Goal: Transaction & Acquisition: Download file/media

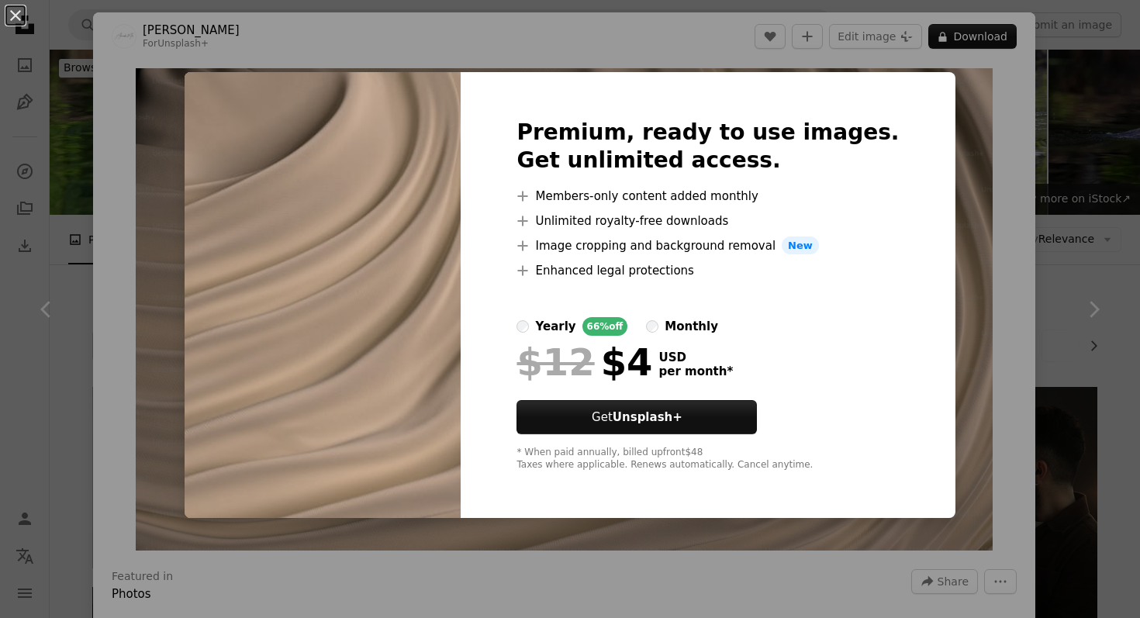
scroll to position [9911, 0]
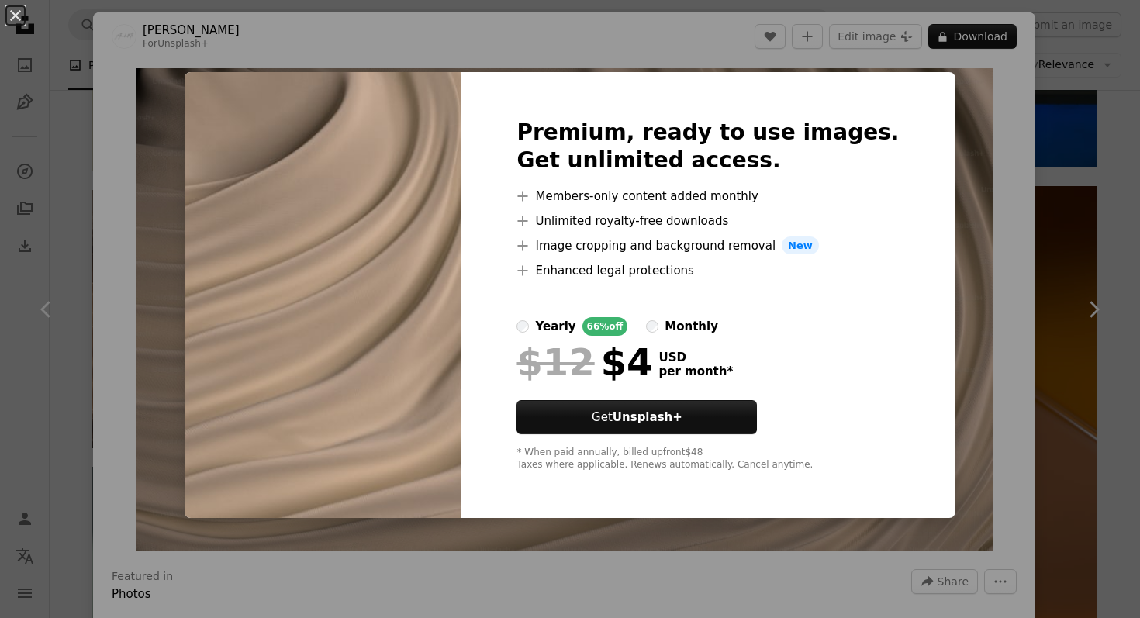
click at [975, 70] on div "An X shape Premium, ready to use images. Get unlimited access. A plus sign Memb…" at bounding box center [570, 309] width 1140 height 618
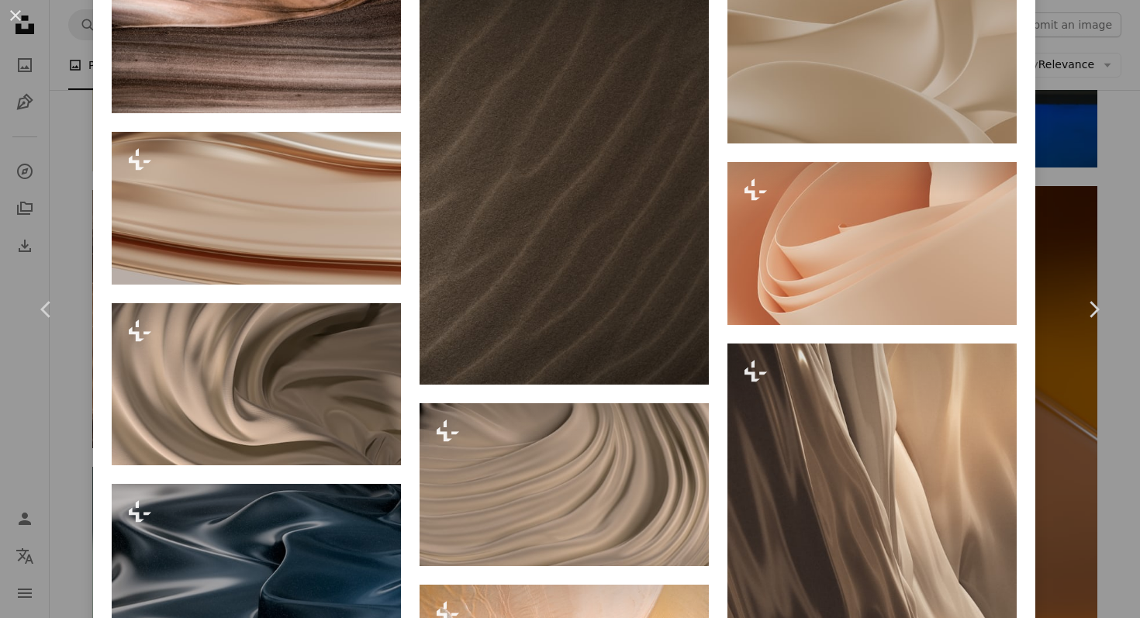
scroll to position [1609, 0]
